Goal: Obtain resource: Download file/media

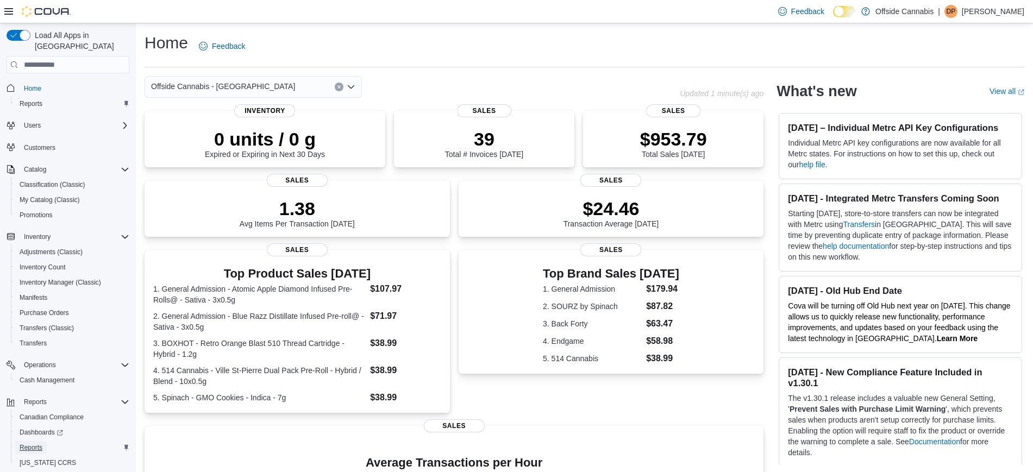
click at [36, 444] on span "Reports" at bounding box center [31, 448] width 23 height 9
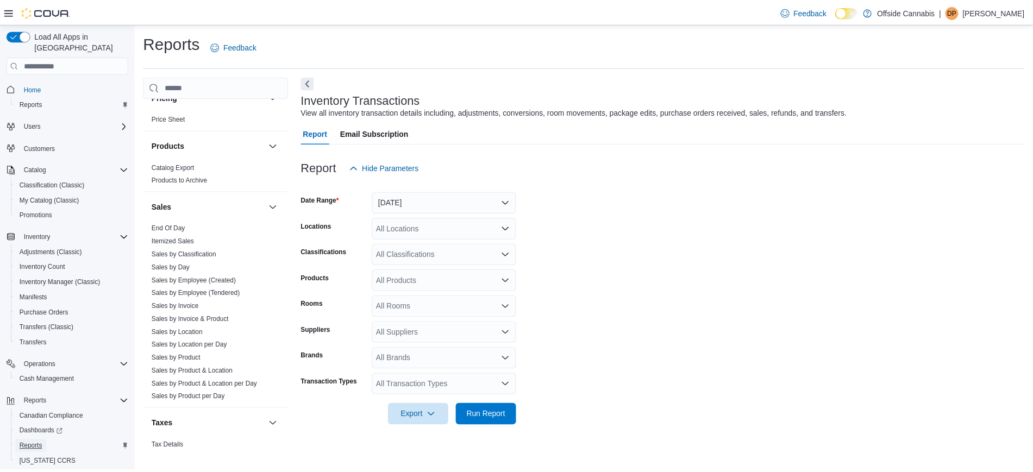
scroll to position [665, 0]
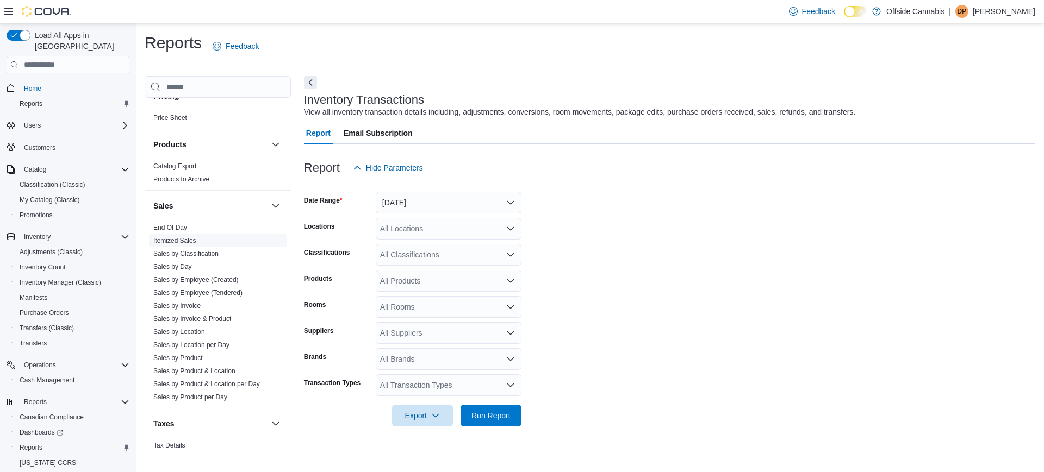
click at [195, 240] on link "Itemized Sales" at bounding box center [174, 241] width 43 height 8
click at [410, 203] on button "[DATE]" at bounding box center [449, 203] width 146 height 22
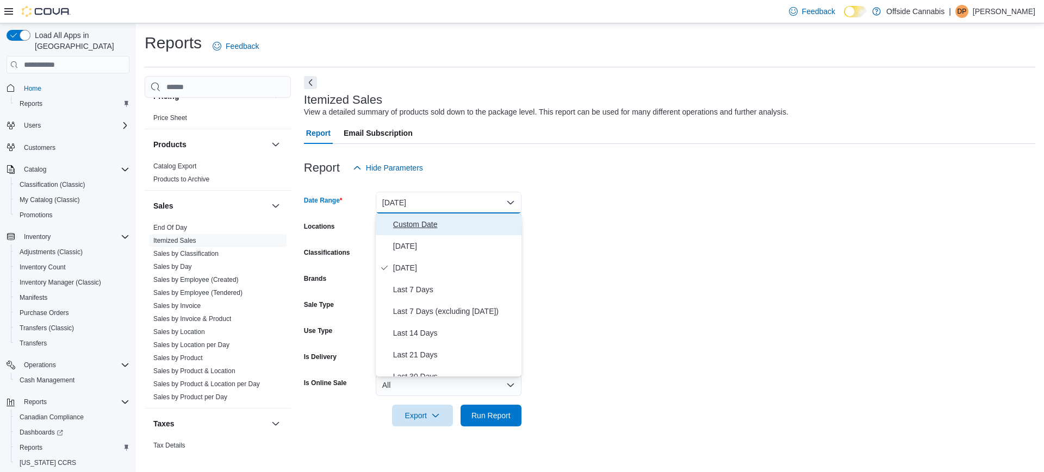
click at [410, 223] on span "Custom Date" at bounding box center [455, 224] width 124 height 13
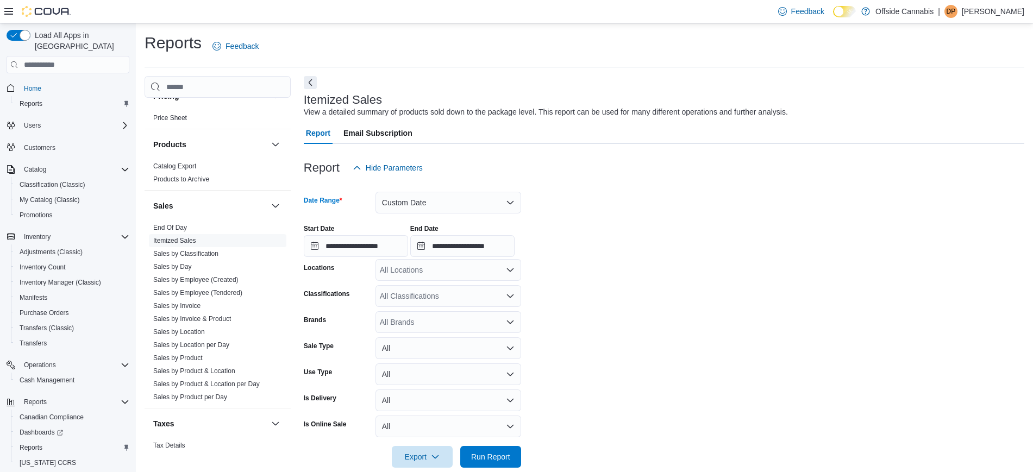
click at [368, 234] on div "**********" at bounding box center [356, 240] width 104 height 33
click at [367, 236] on input "**********" at bounding box center [356, 246] width 104 height 22
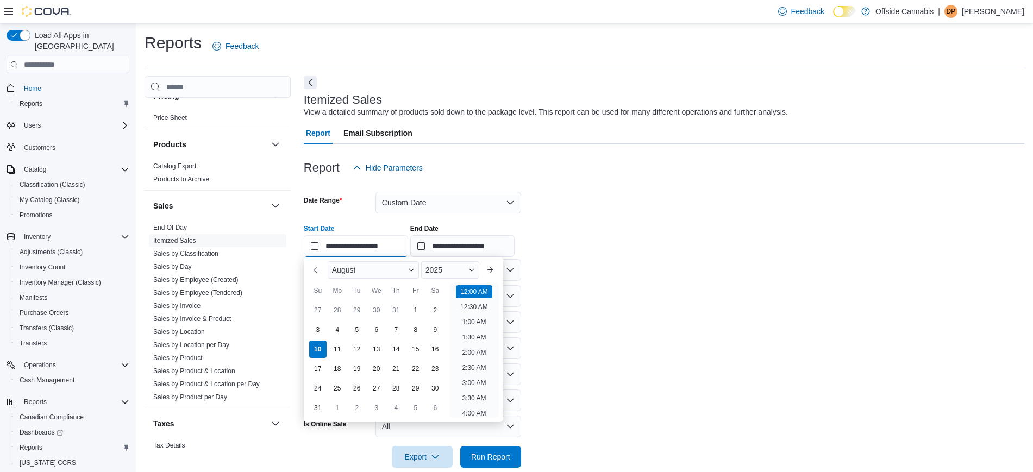
scroll to position [34, 0]
click at [415, 334] on div "8" at bounding box center [415, 330] width 19 height 19
type input "**********"
click at [633, 345] on form "**********" at bounding box center [664, 323] width 721 height 289
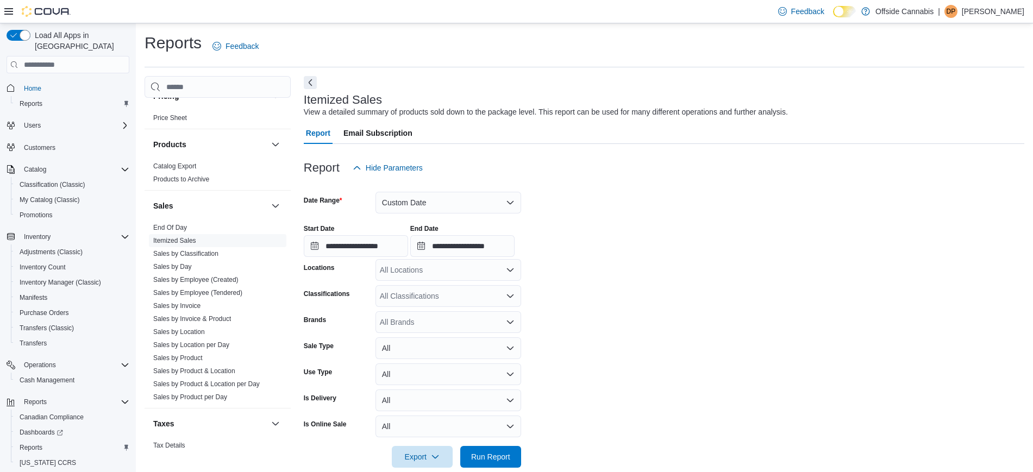
scroll to position [17, 0]
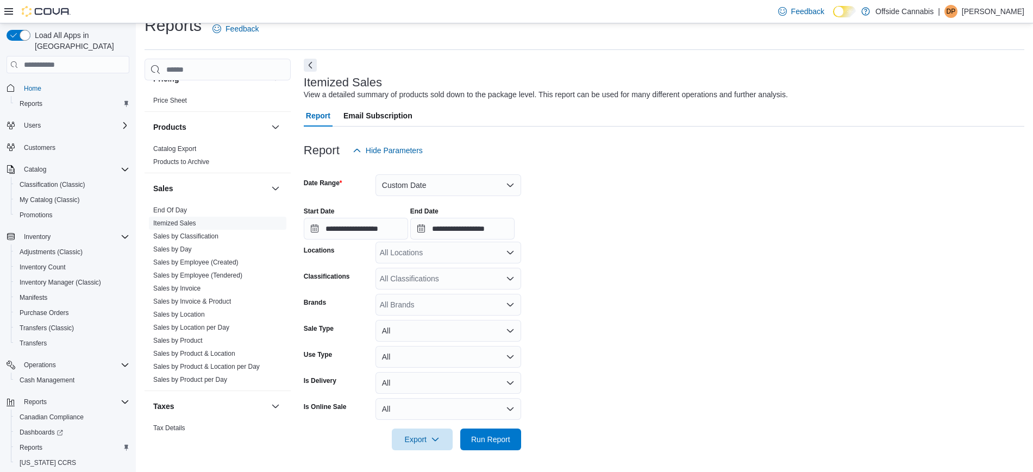
click at [430, 452] on div at bounding box center [664, 457] width 721 height 13
click at [423, 442] on span "Export" at bounding box center [422, 439] width 48 height 22
click at [433, 398] on span "Export to Csv" at bounding box center [422, 394] width 49 height 9
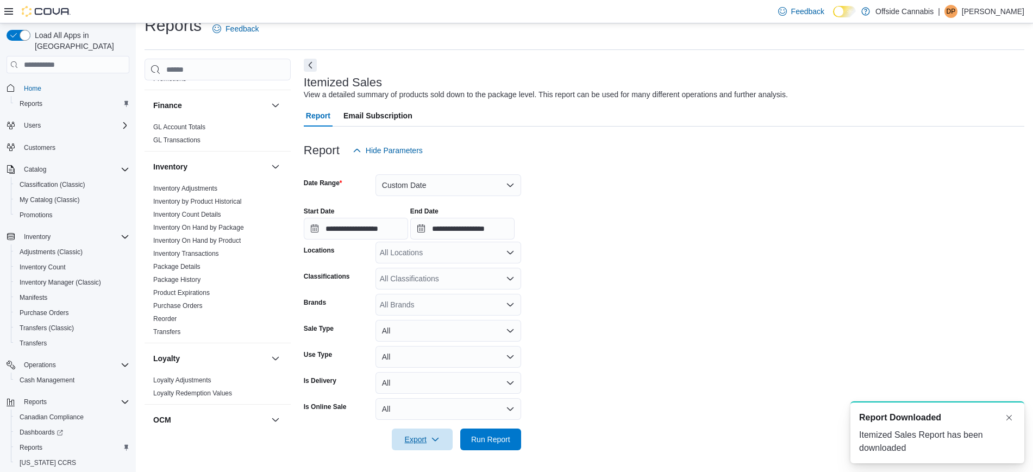
scroll to position [276, 0]
drag, startPoint x: 220, startPoint y: 242, endPoint x: 208, endPoint y: 235, distance: 13.6
click at [208, 235] on span "Inventory On Hand by Product" at bounding box center [218, 240] width 138 height 13
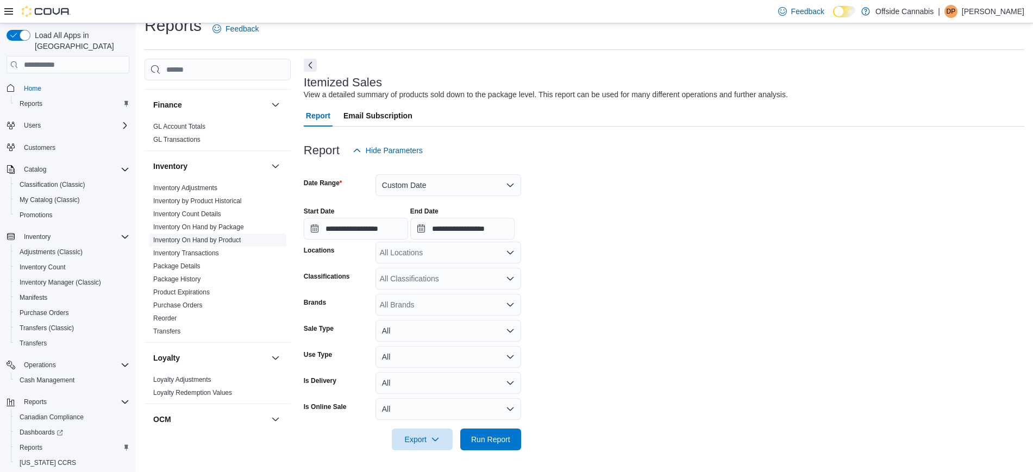
click at [208, 236] on link "Inventory On Hand by Product" at bounding box center [197, 240] width 88 height 8
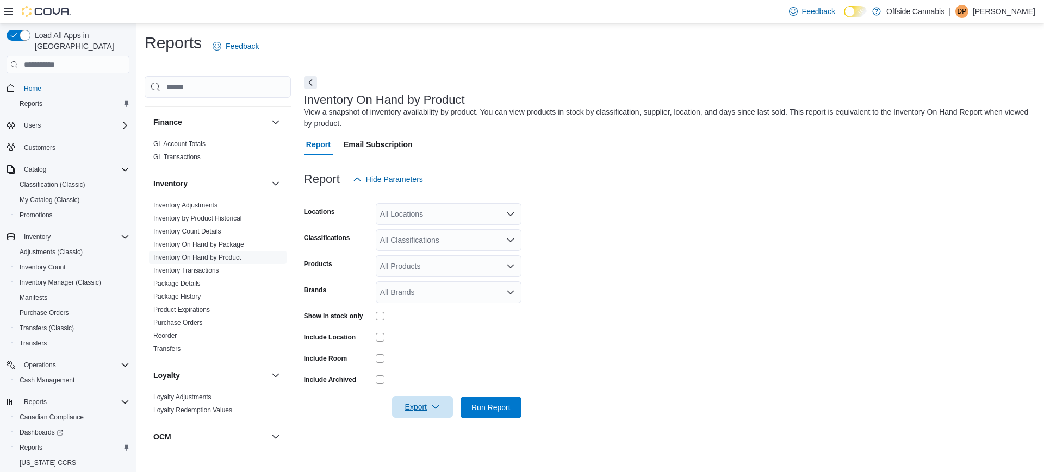
click at [430, 399] on span "Export" at bounding box center [422, 407] width 48 height 22
click at [441, 334] on button "Export to Excel" at bounding box center [422, 341] width 62 height 22
